Goal: Task Accomplishment & Management: Manage account settings

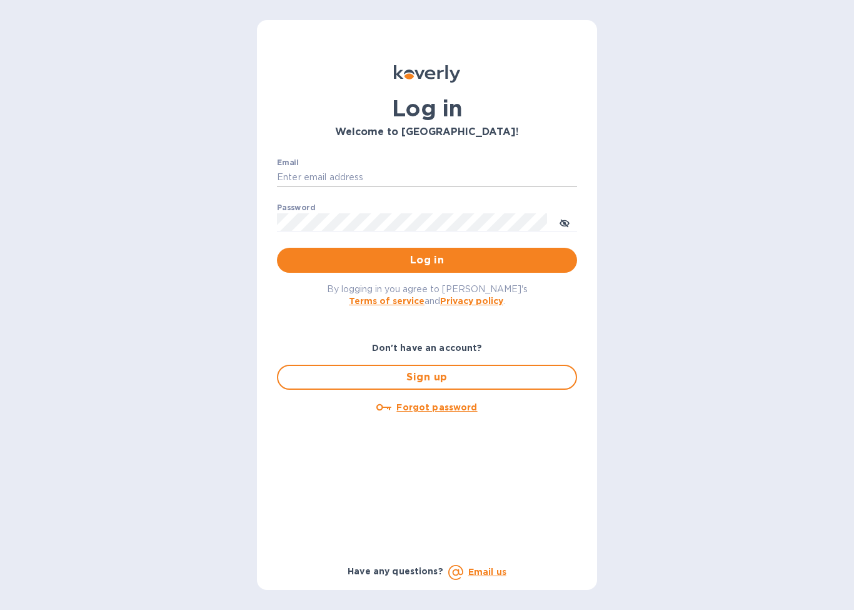
click at [411, 182] on input "Email" at bounding box center [427, 177] width 300 height 19
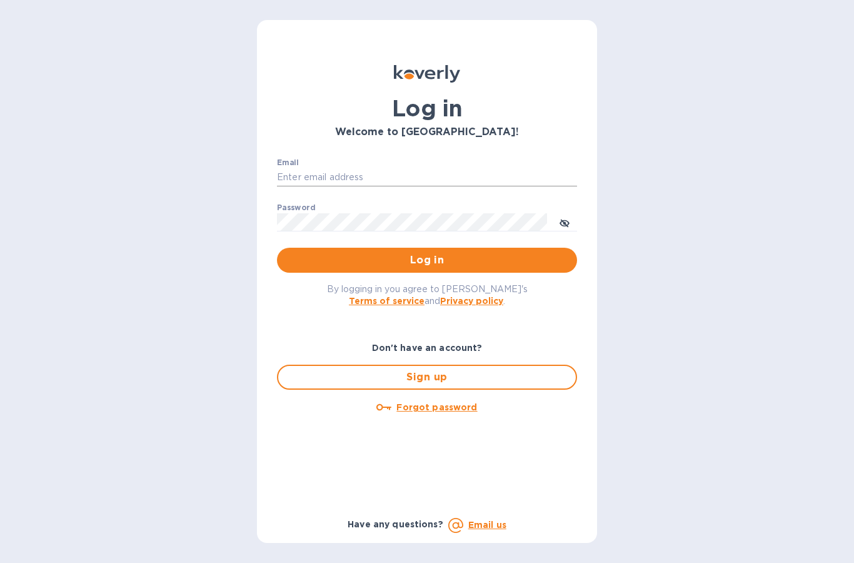
type input "[EMAIL_ADDRESS][DOMAIN_NAME]"
click at [432, 263] on span "Log in" at bounding box center [427, 260] width 280 height 15
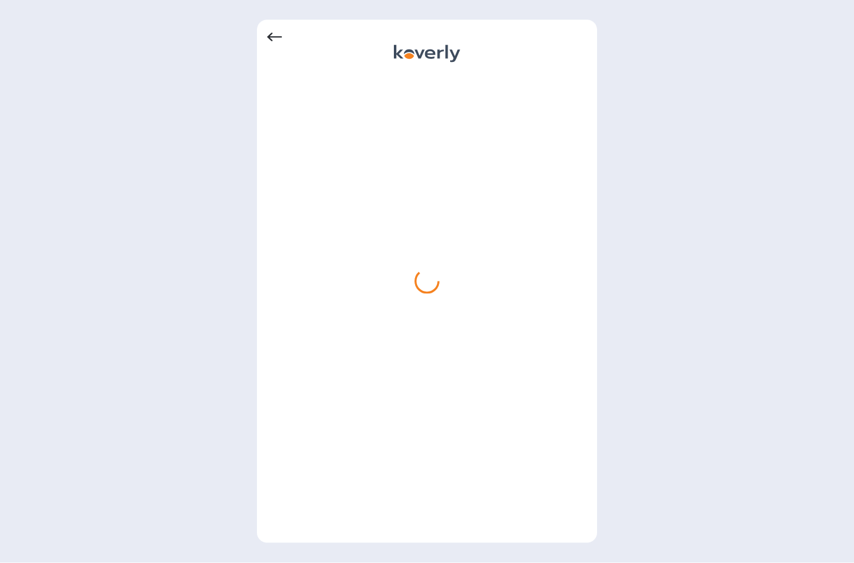
scroll to position [1, 0]
click at [494, 309] on div at bounding box center [427, 304] width 320 height 458
click at [295, 46] on div at bounding box center [427, 55] width 320 height 20
click at [279, 52] on div at bounding box center [427, 55] width 320 height 20
click at [269, 56] on div at bounding box center [427, 55] width 320 height 20
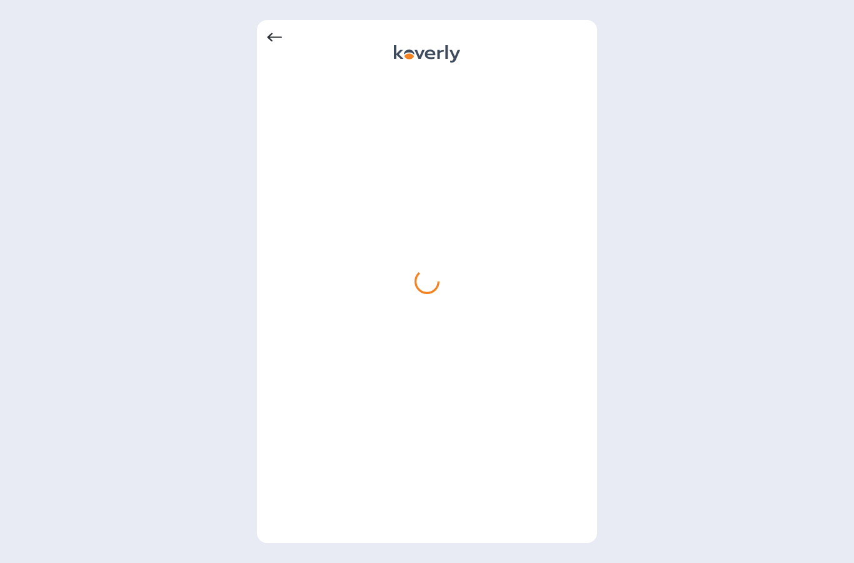
click at [262, 40] on div at bounding box center [427, 281] width 340 height 523
click at [280, 28] on div at bounding box center [427, 281] width 340 height 523
click at [261, 31] on div at bounding box center [427, 281] width 340 height 523
click at [271, 41] on icon at bounding box center [274, 37] width 15 height 9
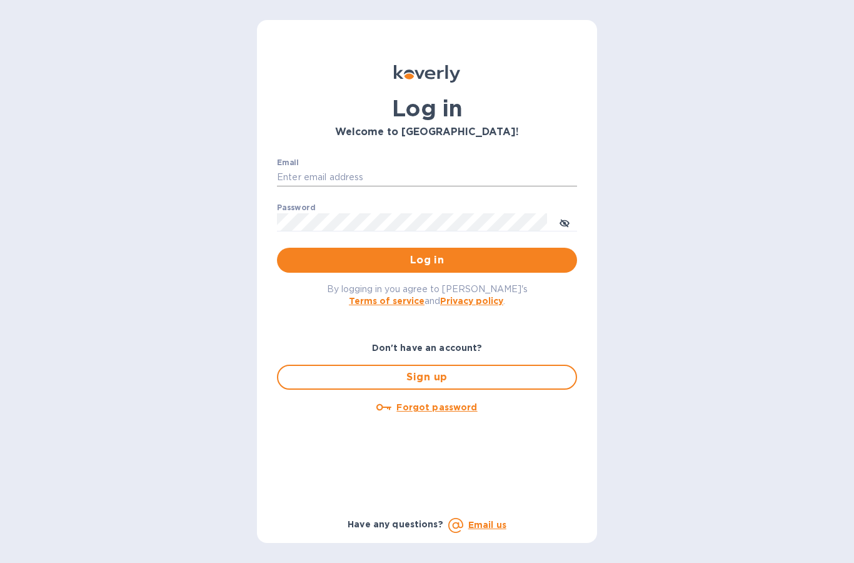
click at [410, 174] on input "Email" at bounding box center [427, 177] width 300 height 19
type input "[EMAIL_ADDRESS][DOMAIN_NAME]"
click at [436, 258] on span "Log in" at bounding box center [427, 260] width 280 height 15
